Goal: Task Accomplishment & Management: Use online tool/utility

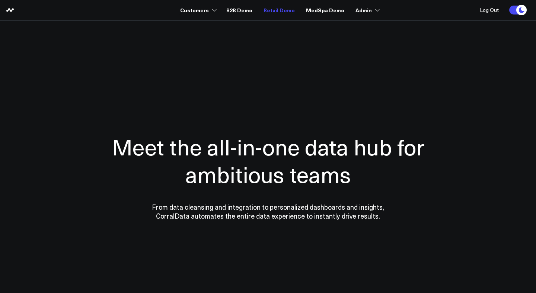
click at [282, 9] on link "Retail Demo" at bounding box center [278, 9] width 31 height 13
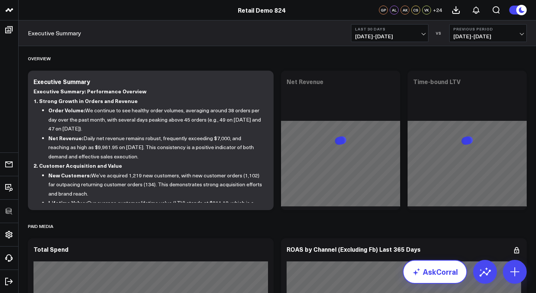
click at [446, 266] on link "AskCorral" at bounding box center [434, 272] width 64 height 24
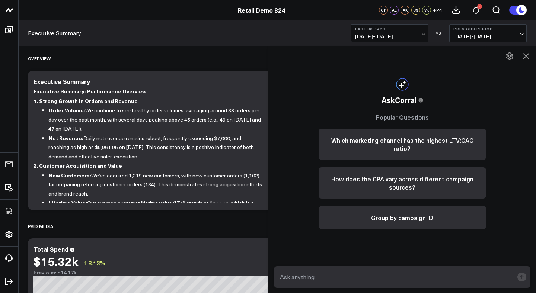
click at [525, 57] on icon at bounding box center [526, 56] width 6 height 6
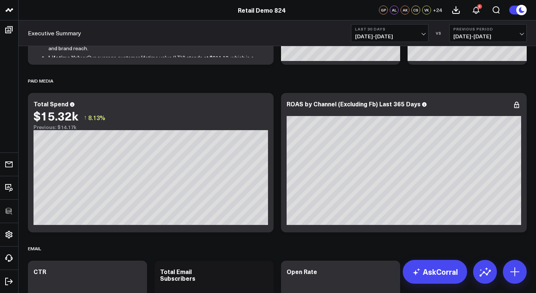
scroll to position [147, 0]
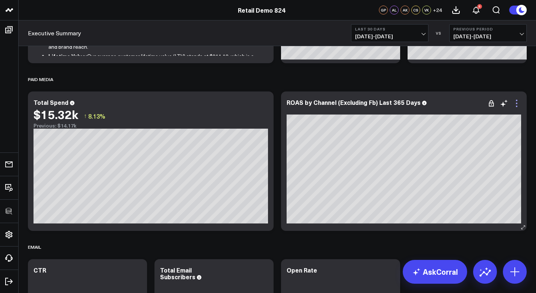
click at [515, 103] on icon at bounding box center [515, 103] width 1 height 1
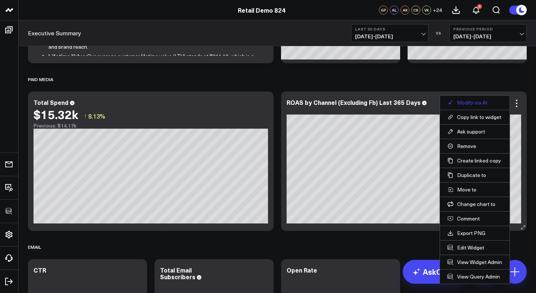
click at [475, 102] on button "Modify via AI" at bounding box center [474, 102] width 55 height 7
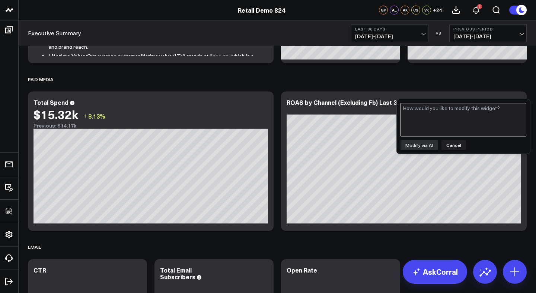
click at [440, 119] on textarea at bounding box center [463, 119] width 126 height 33
type textarea "Exclude fb"
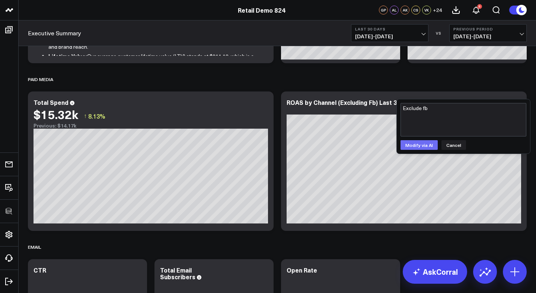
click at [430, 147] on button "Modify via AI" at bounding box center [418, 145] width 37 height 10
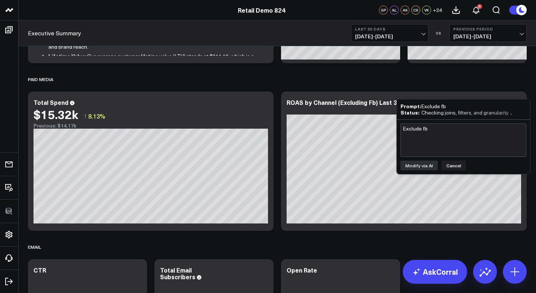
click at [251, 9] on link "Retail Demo 824" at bounding box center [262, 10] width 48 height 8
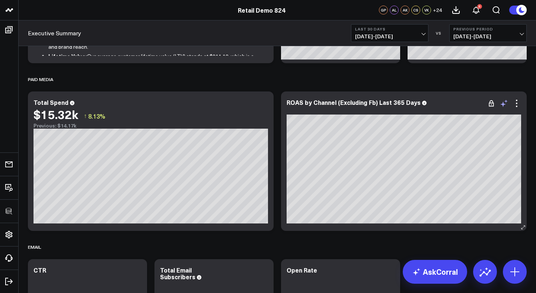
click at [505, 107] on icon at bounding box center [503, 103] width 9 height 9
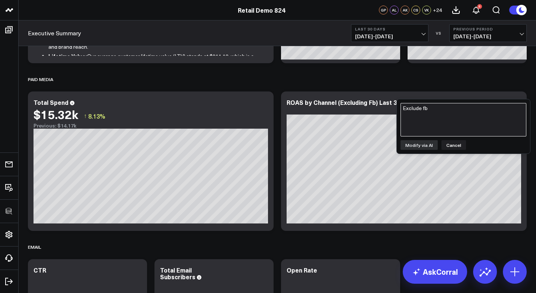
click at [465, 119] on textarea "Exclude fb" at bounding box center [463, 119] width 126 height 33
type textarea "Exclude fb"
click at [431, 144] on button "Modify via AI" at bounding box center [418, 145] width 37 height 10
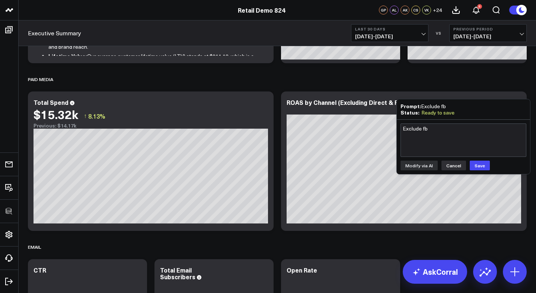
click at [449, 163] on button "Cancel" at bounding box center [453, 166] width 25 height 10
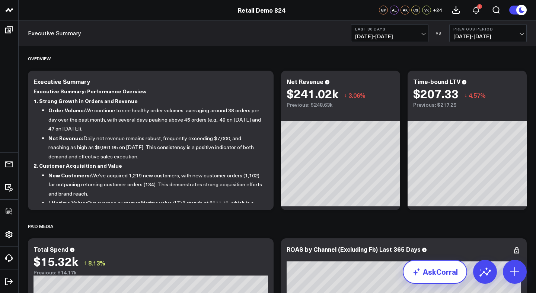
click at [445, 267] on link "AskCorral" at bounding box center [434, 272] width 64 height 24
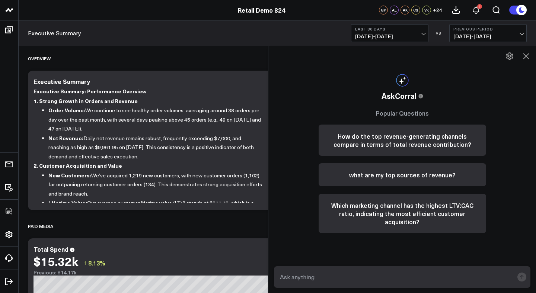
click at [411, 138] on button "How do the top revenue-generating channels compare in terms of total revenue co…" at bounding box center [401, 140] width 167 height 31
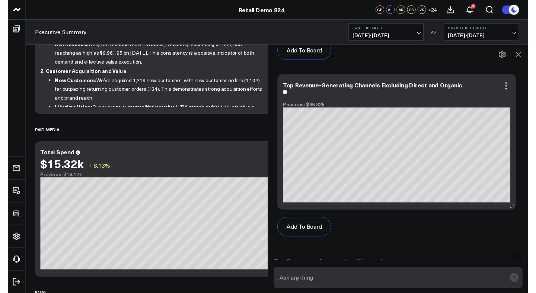
scroll to position [0, 0]
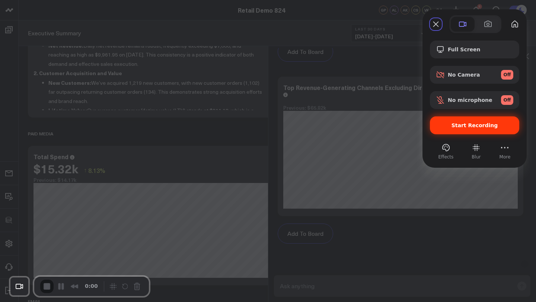
click at [457, 122] on span "Start Recording" at bounding box center [474, 125] width 46 height 6
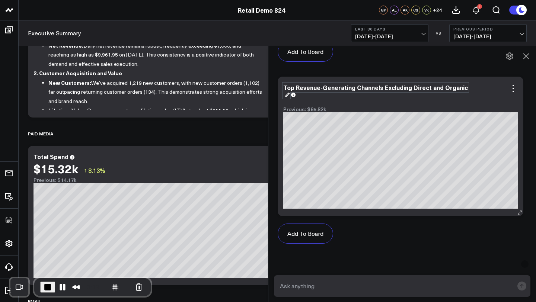
click at [286, 93] on div "Top Revenue-Generating Channels Excluding Direct and Organic" at bounding box center [375, 90] width 184 height 15
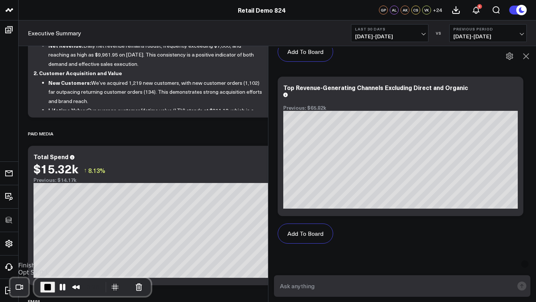
click at [47, 286] on span "End Recording" at bounding box center [47, 287] width 9 height 9
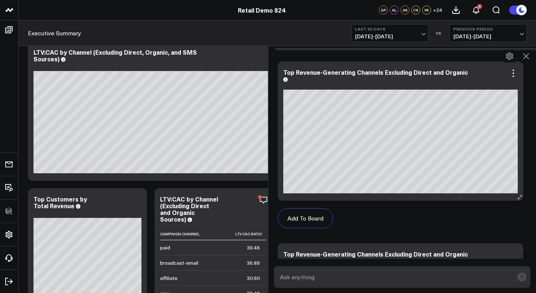
scroll to position [200, 0]
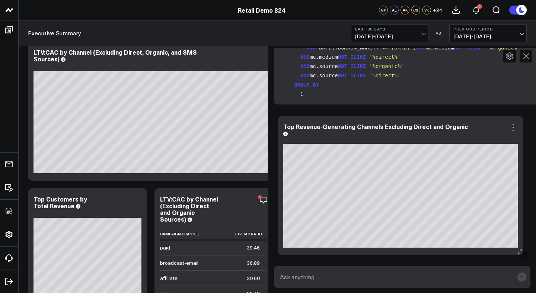
click at [514, 125] on icon at bounding box center [512, 127] width 9 height 9
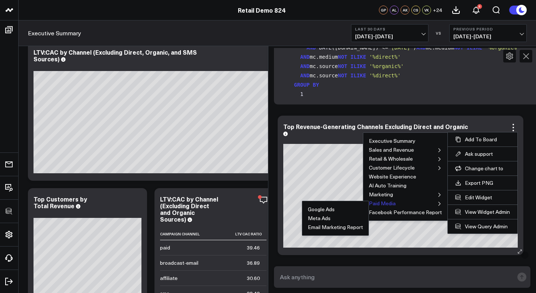
click at [389, 204] on button "Paid Media" at bounding box center [382, 203] width 27 height 5
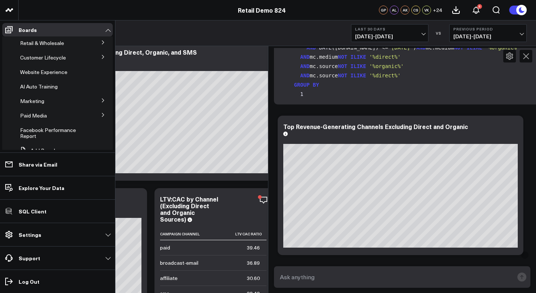
scroll to position [32, 0]
click at [30, 116] on span "Paid Media" at bounding box center [33, 114] width 27 height 7
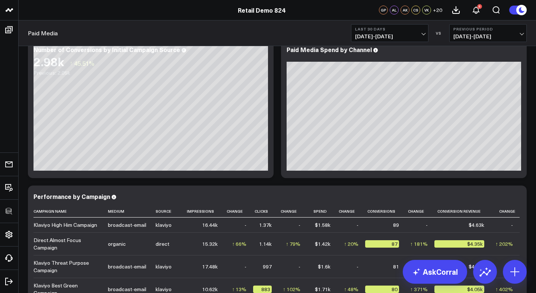
scroll to position [279, 0]
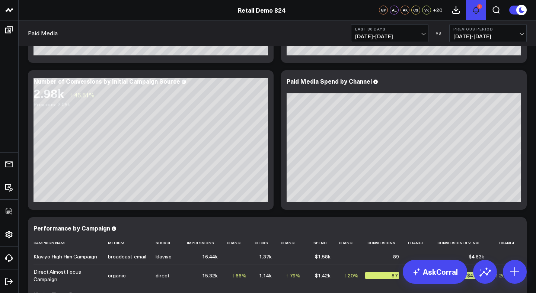
click at [475, 12] on use at bounding box center [476, 10] width 6 height 7
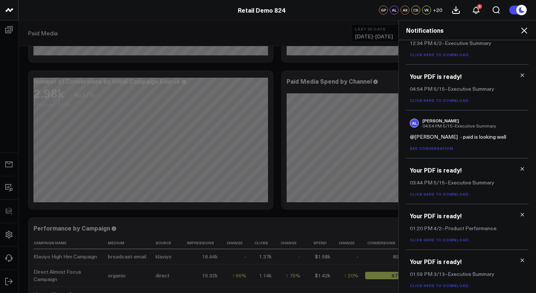
scroll to position [218, 0]
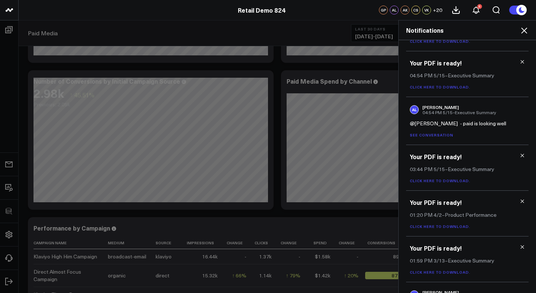
click at [436, 136] on link "See conversation" at bounding box center [431, 134] width 44 height 5
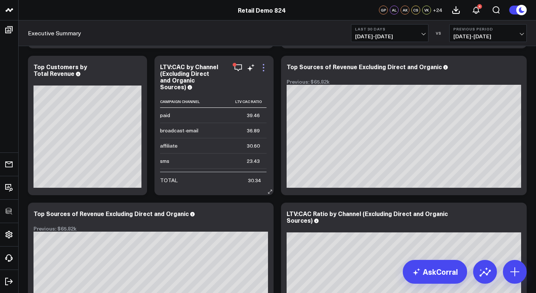
click at [262, 68] on icon at bounding box center [263, 67] width 9 height 9
click at [241, 69] on icon "button" at bounding box center [237, 67] width 7 height 7
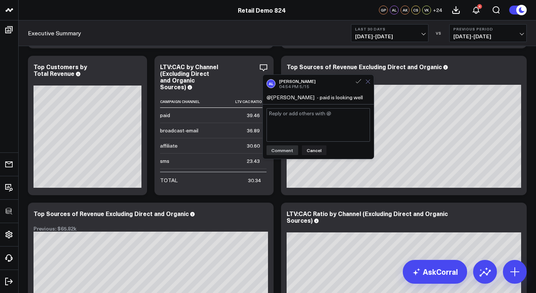
click at [369, 83] on icon at bounding box center [367, 81] width 5 height 5
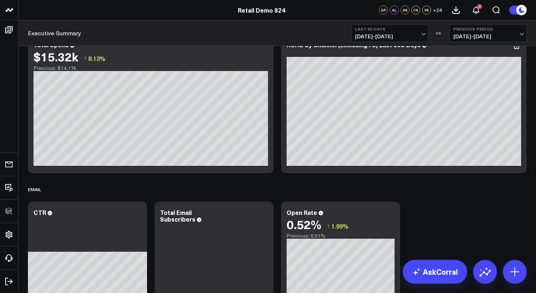
scroll to position [68, 0]
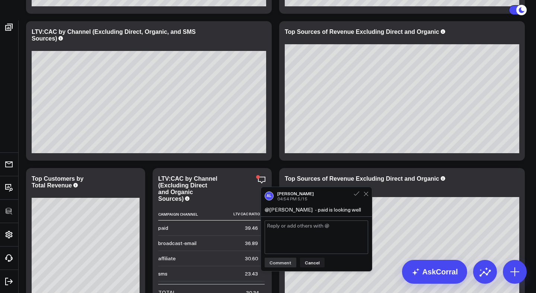
scroll to position [959, 0]
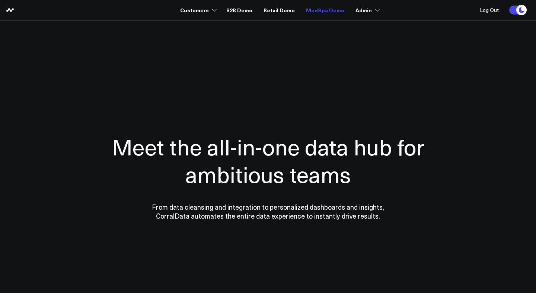
click at [323, 11] on link "MedSpa Demo" at bounding box center [325, 9] width 38 height 13
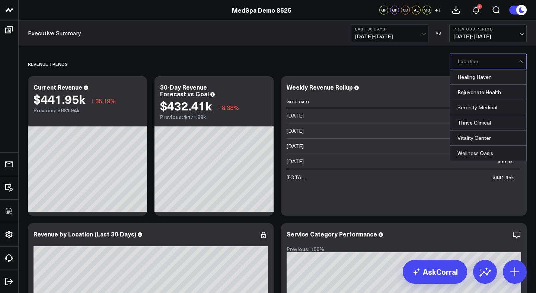
click at [483, 61] on div at bounding box center [487, 61] width 61 height 15
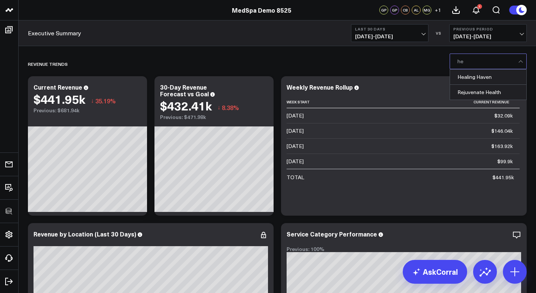
type input "h"
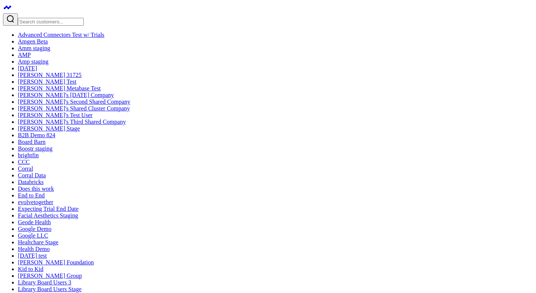
type input "Build me a marketing to sales attribution dashboard"
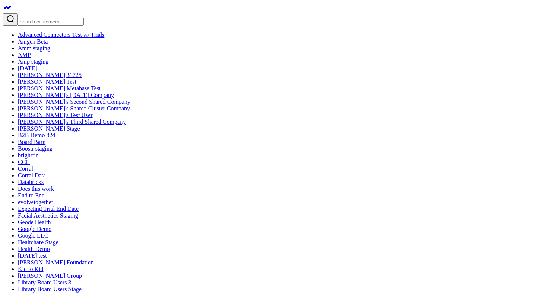
scroll to position [13, 0]
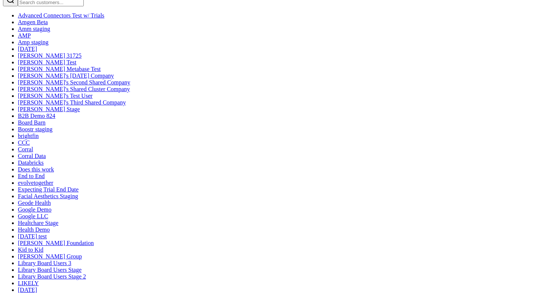
scroll to position [0, 0]
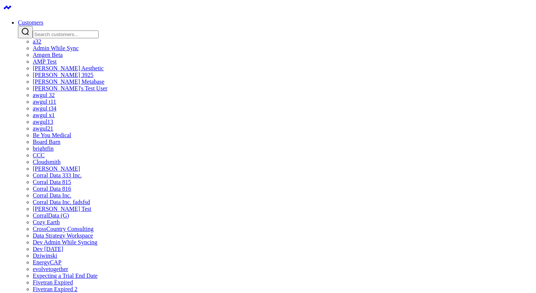
click at [99, 30] on input "Search customers input" at bounding box center [66, 34] width 66 height 8
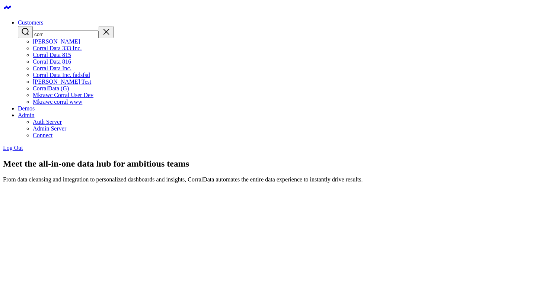
type input "corr"
click at [71, 71] on link "Corral Data Inc." at bounding box center [52, 68] width 39 height 6
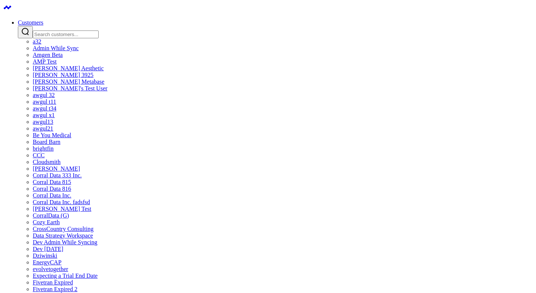
scroll to position [1211, 0]
click at [104, 71] on link "[PERSON_NAME] Aesthetic" at bounding box center [68, 68] width 71 height 6
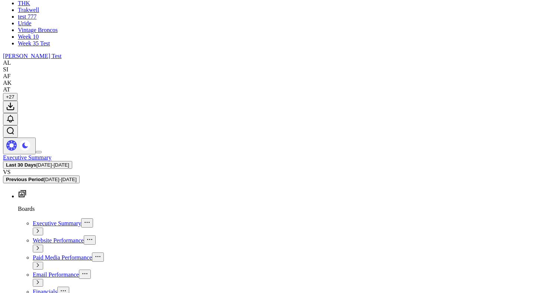
scroll to position [608, 0]
click at [13, 115] on icon at bounding box center [10, 118] width 6 height 7
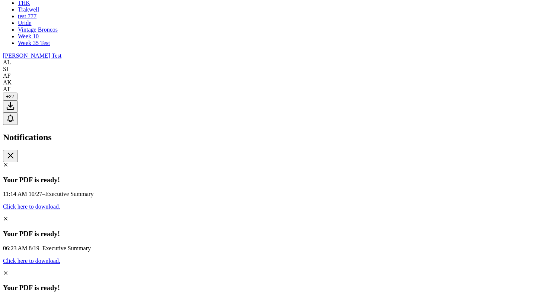
scroll to position [71, 0]
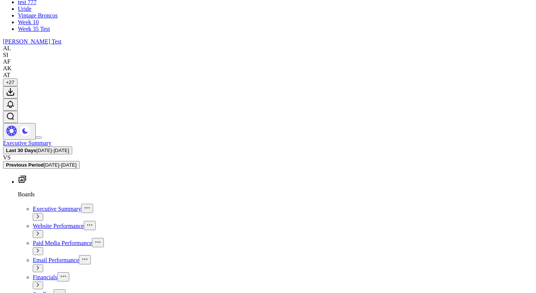
click at [14, 113] on icon "Open search" at bounding box center [10, 116] width 7 height 7
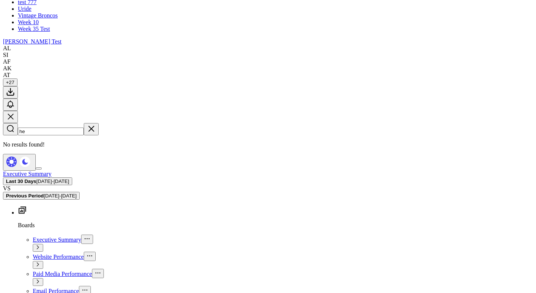
type input "h"
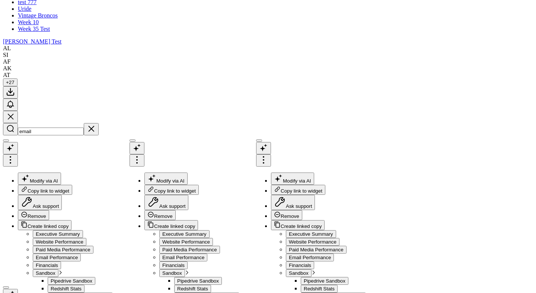
scroll to position [161, 0]
type input "email"
click at [94, 126] on icon "button" at bounding box center [91, 129] width 6 height 6
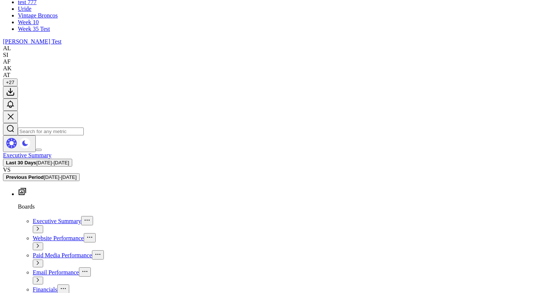
click at [84, 128] on input "text" at bounding box center [51, 132] width 66 height 8
click at [314, 38] on div "Arthur Dev Test" at bounding box center [268, 41] width 530 height 7
click at [13, 114] on icon "Open search" at bounding box center [11, 117] width 6 height 6
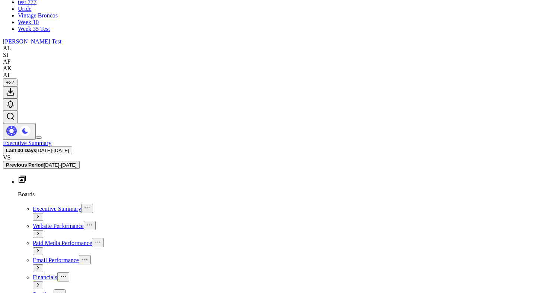
click at [15, 112] on icon "Open search" at bounding box center [10, 116] width 9 height 9
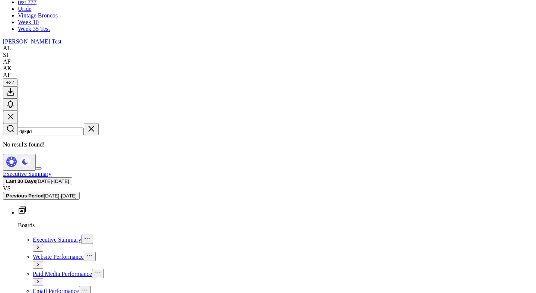
type input "djlkjld"
click at [96, 124] on icon "button" at bounding box center [91, 128] width 9 height 9
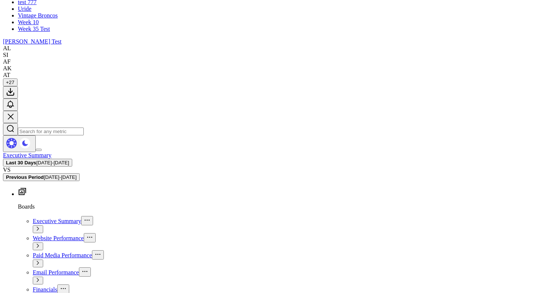
click at [84, 128] on input "text" at bounding box center [51, 132] width 66 height 8
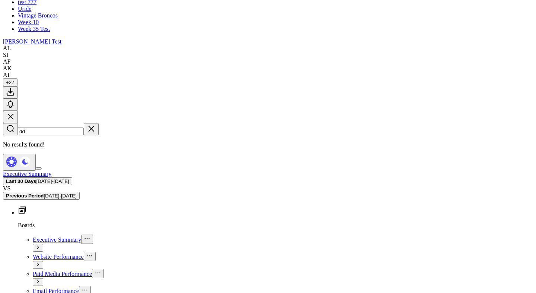
type input "d"
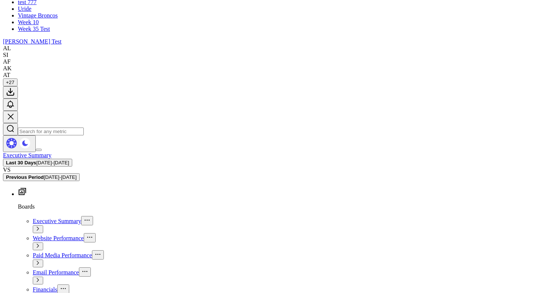
click at [84, 128] on input "text" at bounding box center [51, 132] width 66 height 8
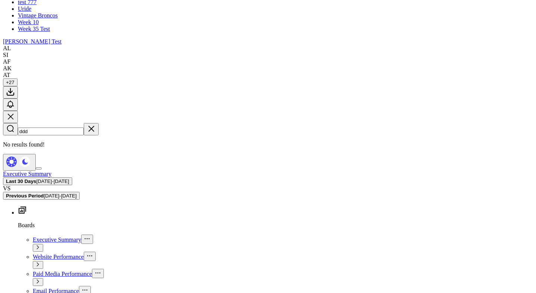
type input "ddd"
click at [96, 124] on icon "button" at bounding box center [91, 128] width 9 height 9
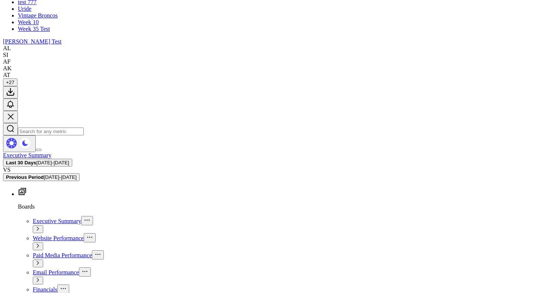
click at [84, 128] on input "text" at bounding box center [51, 132] width 66 height 8
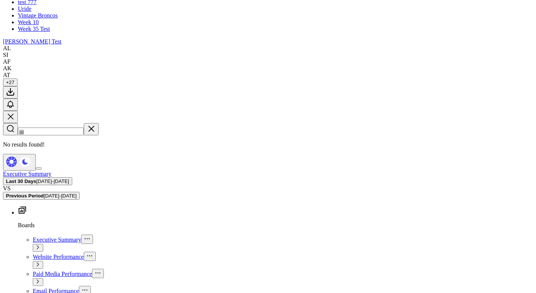
type input "jjjj"
click at [94, 126] on icon "button" at bounding box center [91, 129] width 6 height 6
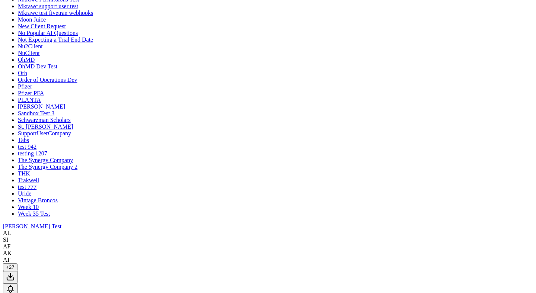
scroll to position [433, 0]
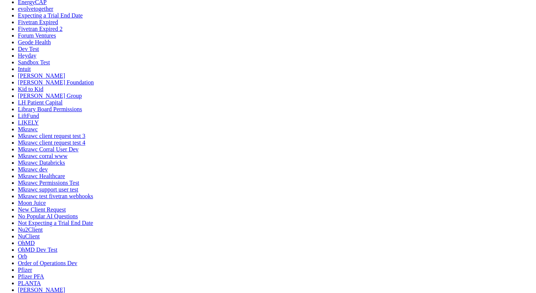
scroll to position [245, 0]
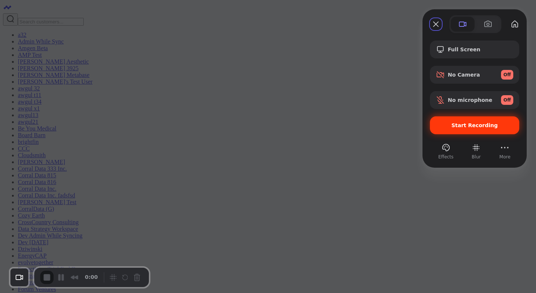
click at [457, 125] on span "Start Recording" at bounding box center [474, 125] width 46 height 6
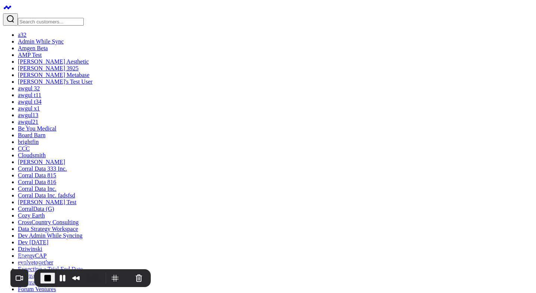
click at [50, 280] on span "End Recording" at bounding box center [47, 278] width 9 height 9
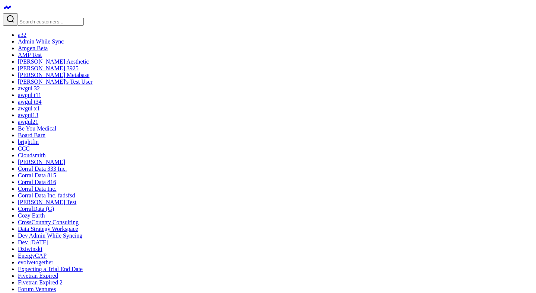
type textarea "sj;j;jk"
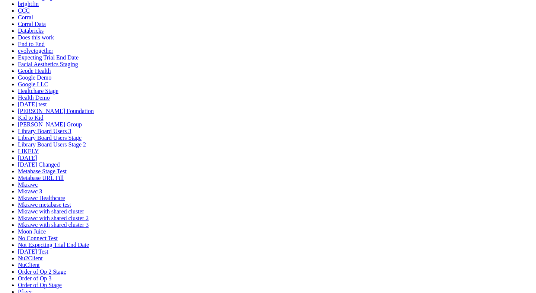
scroll to position [136, 0]
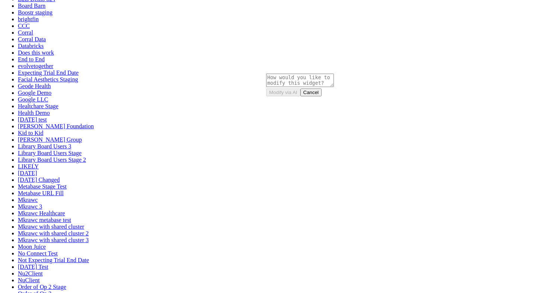
click at [300, 86] on textarea at bounding box center [300, 80] width 68 height 13
type textarea "Subtract one per month"
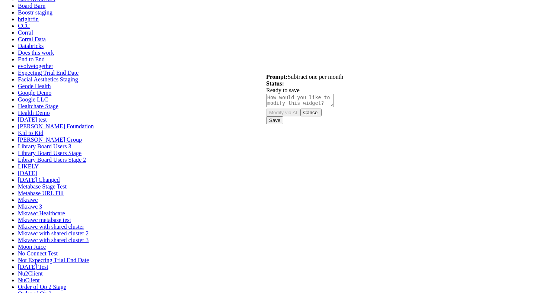
click at [322, 116] on button "Cancel" at bounding box center [311, 113] width 22 height 8
